Goal: Task Accomplishment & Management: Manage account settings

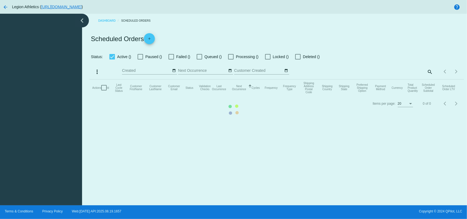
checkbox input "true"
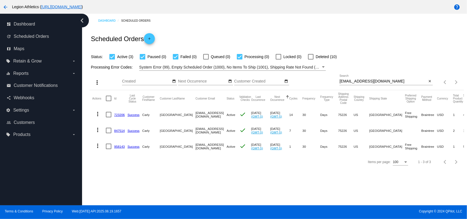
click at [362, 82] on input "[EMAIL_ADDRESS][DOMAIN_NAME]" at bounding box center [384, 81] width 88 height 4
paste input "ble810"
type input "[EMAIL_ADDRESS][DOMAIN_NAME]"
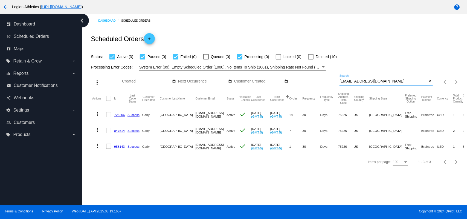
click at [338, 26] on div "Dashboard Scheduled Orders Scheduled Orders add Status: Active (3) Paused (0) F…" at bounding box center [276, 92] width 381 height 156
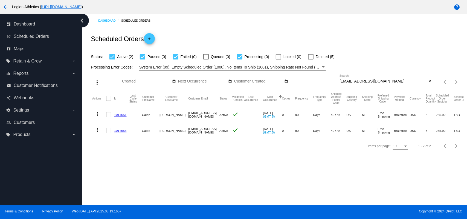
click at [98, 130] on mat-icon "more_vert" at bounding box center [97, 129] width 7 height 7
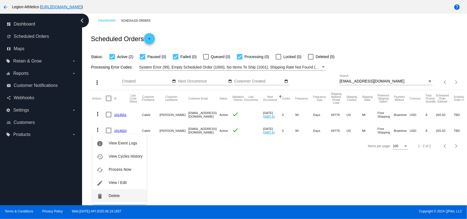
click at [120, 192] on button "delete Delete" at bounding box center [119, 195] width 54 height 13
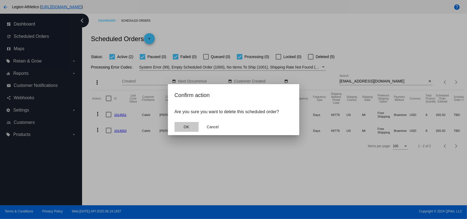
click at [188, 126] on span "OK" at bounding box center [186, 127] width 5 height 4
